Goal: Information Seeking & Learning: Learn about a topic

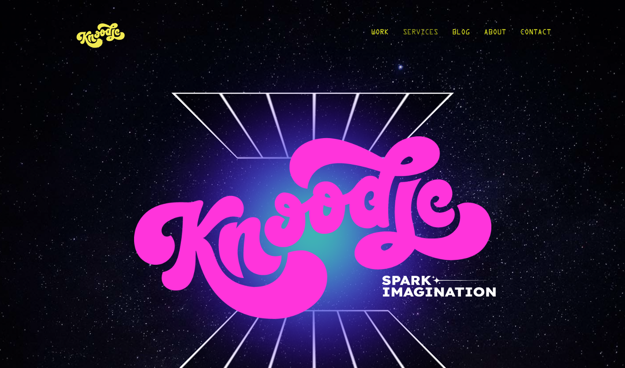
click at [425, 32] on link "Services" at bounding box center [420, 34] width 35 height 41
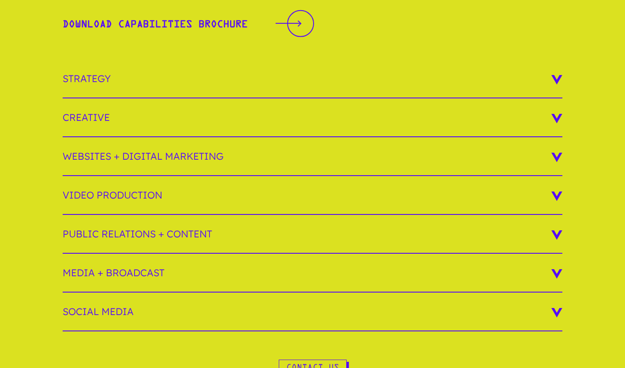
click at [558, 81] on h3 "Strategy" at bounding box center [313, 79] width 501 height 39
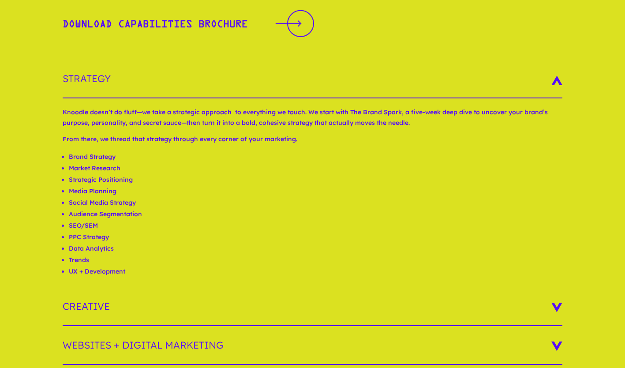
click at [558, 81] on h3 "Strategy" at bounding box center [313, 79] width 501 height 39
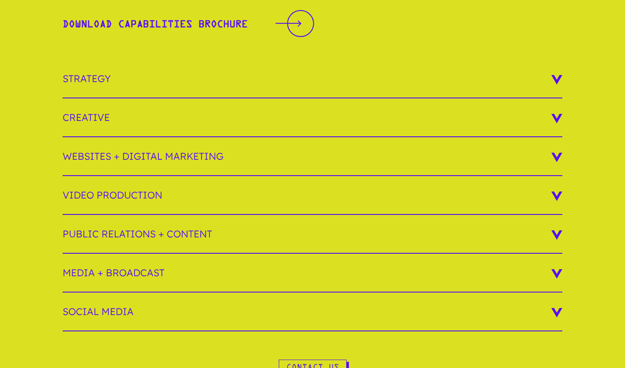
click at [560, 116] on h3 "Creative" at bounding box center [313, 117] width 501 height 39
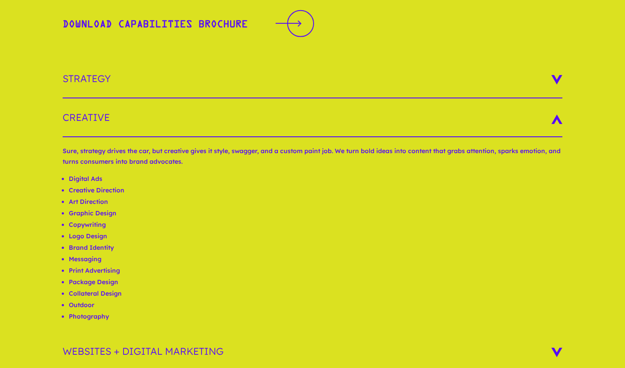
click at [560, 116] on h3 "Creative" at bounding box center [313, 117] width 501 height 39
